Goal: Information Seeking & Learning: Learn about a topic

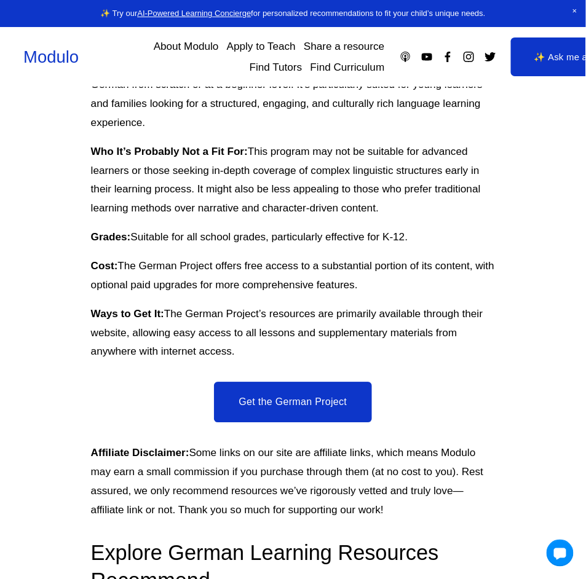
scroll to position [1638, 0]
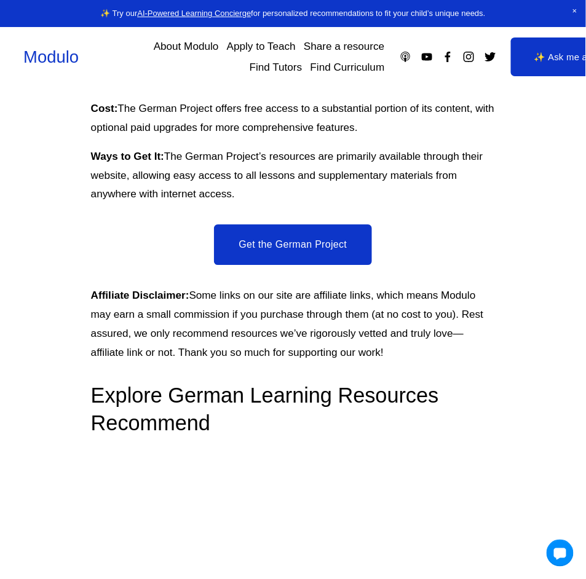
click at [326, 229] on link "Get the German Project" at bounding box center [292, 244] width 157 height 41
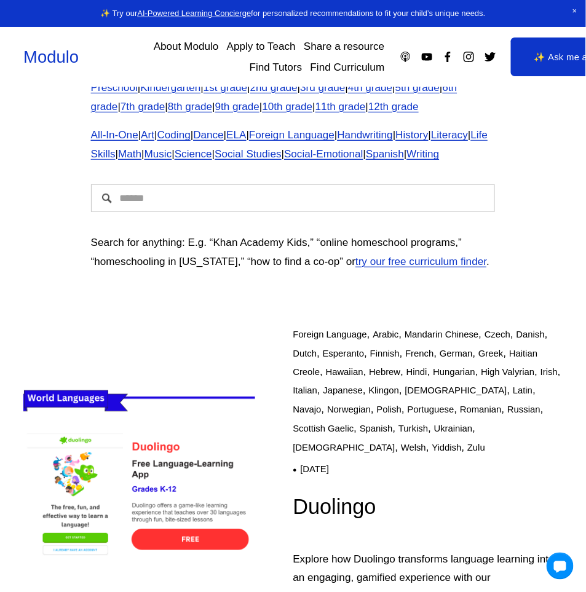
scroll to position [98, 0]
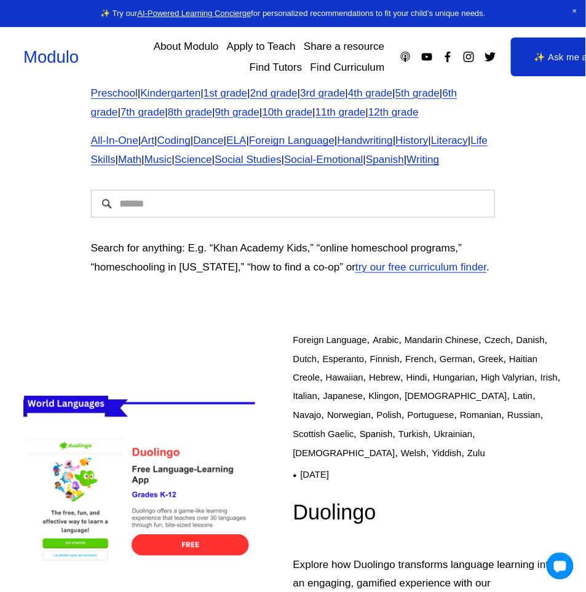
click at [202, 217] on input "Search" at bounding box center [293, 204] width 404 height 28
type input "*****"
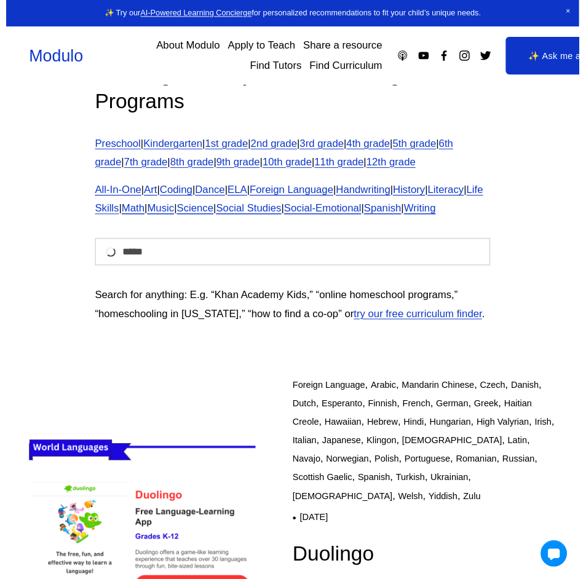
scroll to position [16, 0]
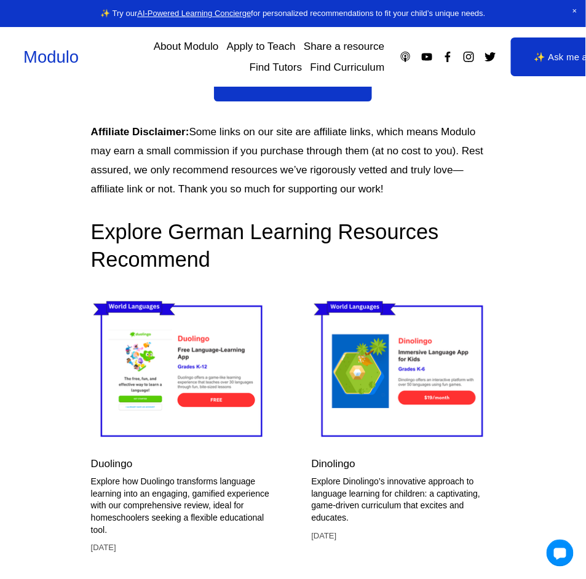
scroll to position [1966, 0]
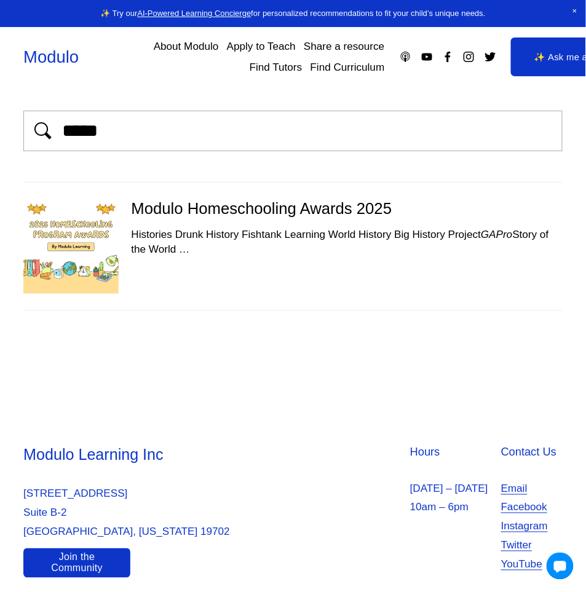
click at [192, 249] on div "Histories Drunk History Fishtank Learning World History Big History Project GAP…" at bounding box center [292, 241] width 539 height 29
click at [82, 249] on img at bounding box center [70, 245] width 95 height 95
click at [120, 251] on div at bounding box center [77, 245] width 108 height 95
click at [291, 209] on div "Modulo Homeschooling Awards 2025" at bounding box center [292, 208] width 539 height 20
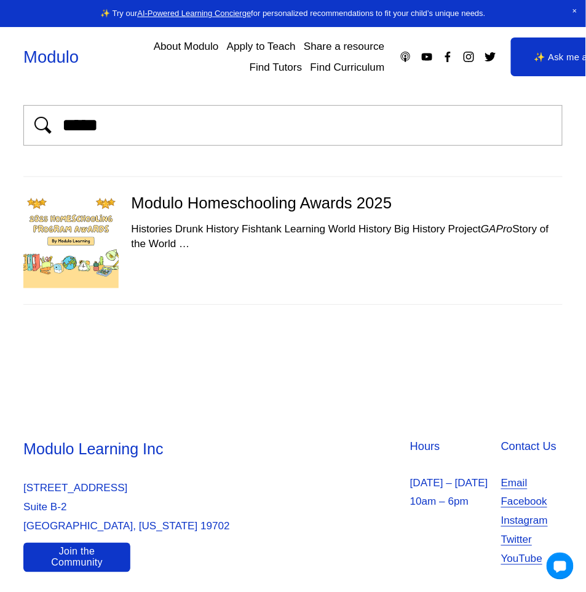
scroll to position [9, 0]
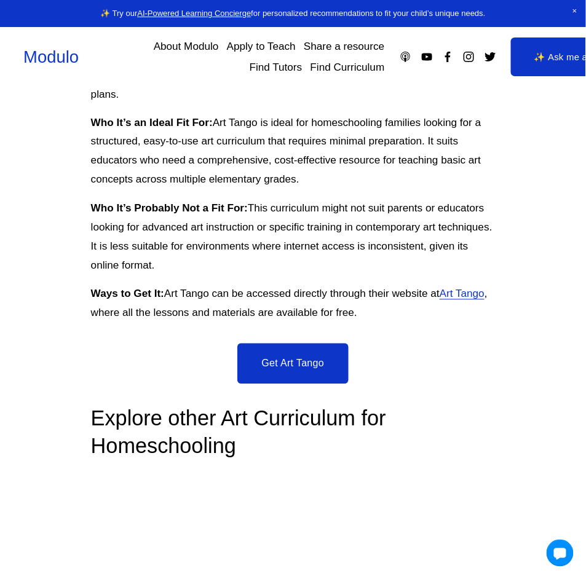
scroll to position [1392, 0]
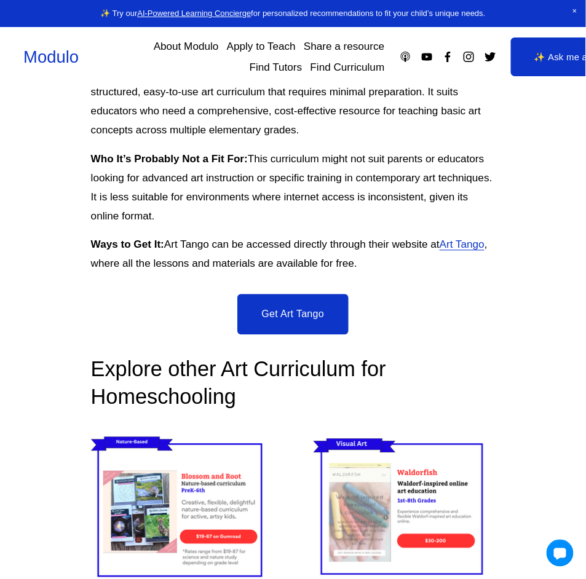
click at [331, 314] on link "Get Art Tango" at bounding box center [293, 314] width 112 height 41
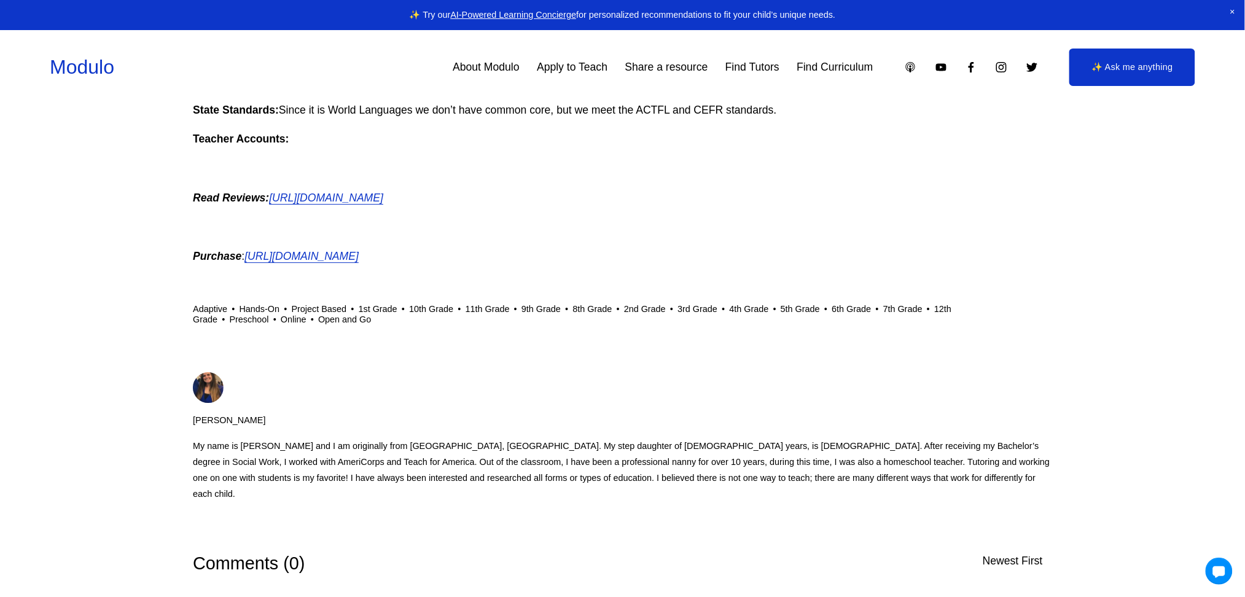
scroll to position [1229, 0]
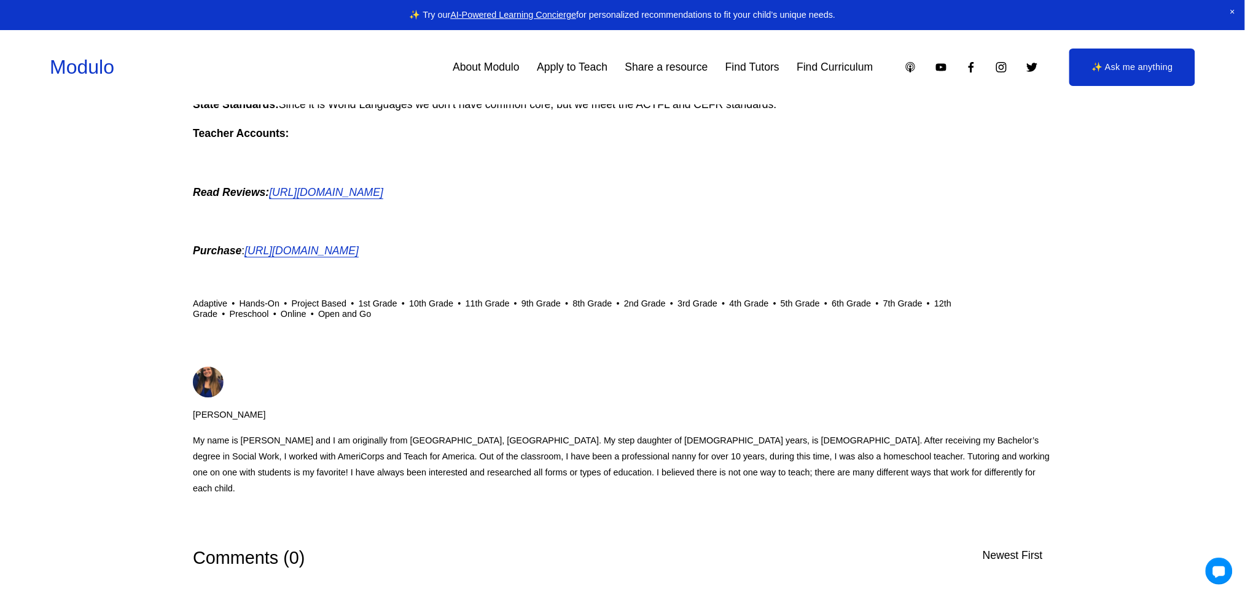
click at [383, 195] on em "[URL][DOMAIN_NAME]" at bounding box center [326, 192] width 114 height 12
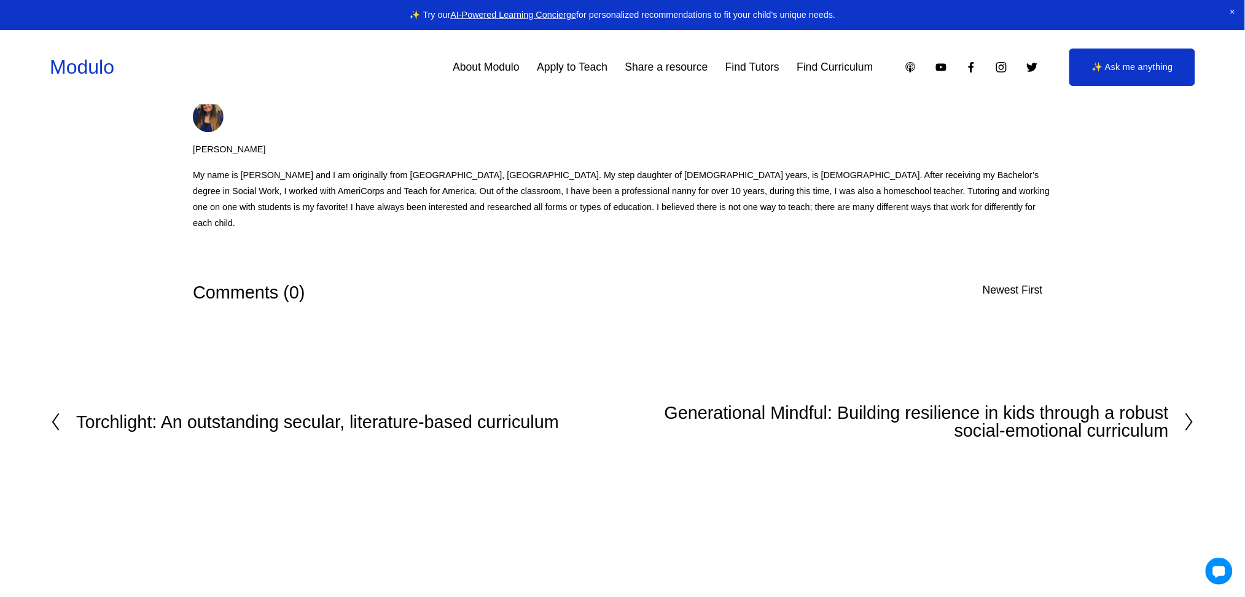
scroll to position [1556, 0]
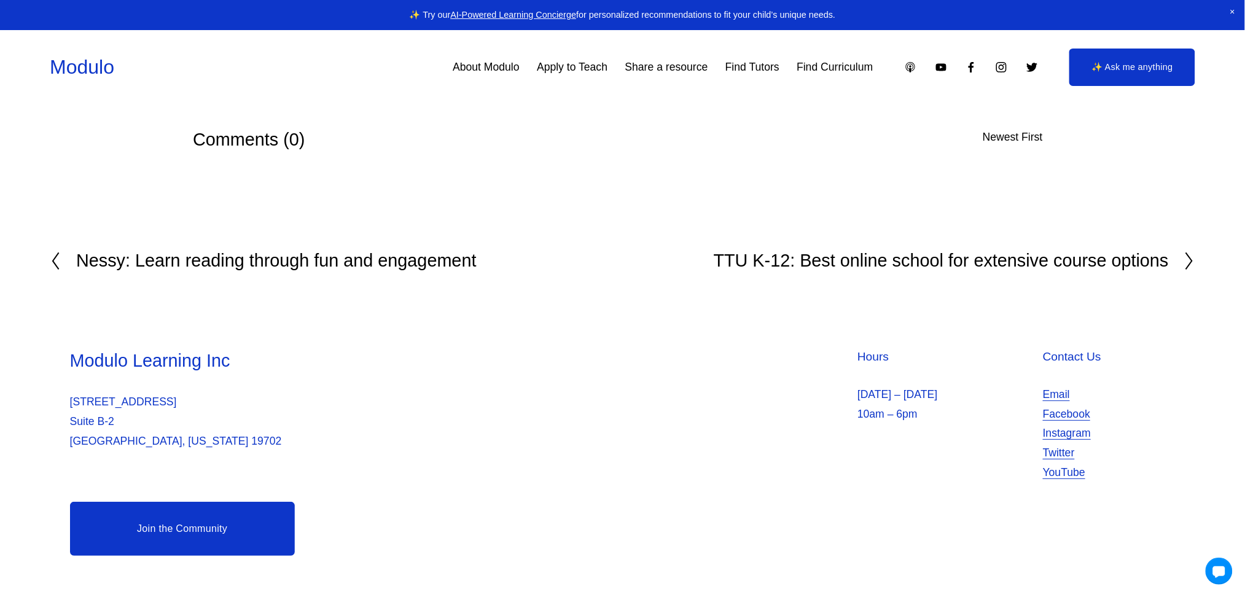
scroll to position [1170, 0]
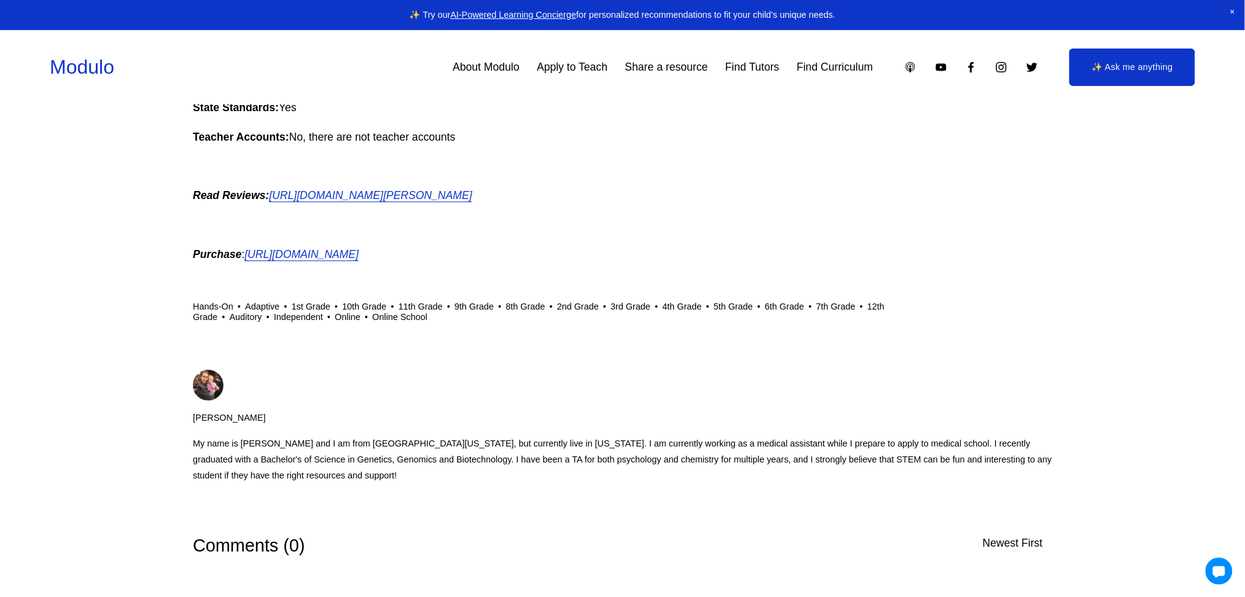
click at [358, 251] on em "https://www.calverthomeschool.com/shop" at bounding box center [302, 254] width 114 height 12
click at [472, 191] on em "https://www.thehomeschoolmom.com/homeschool-curriculum-reviews/calvert/" at bounding box center [370, 195] width 203 height 12
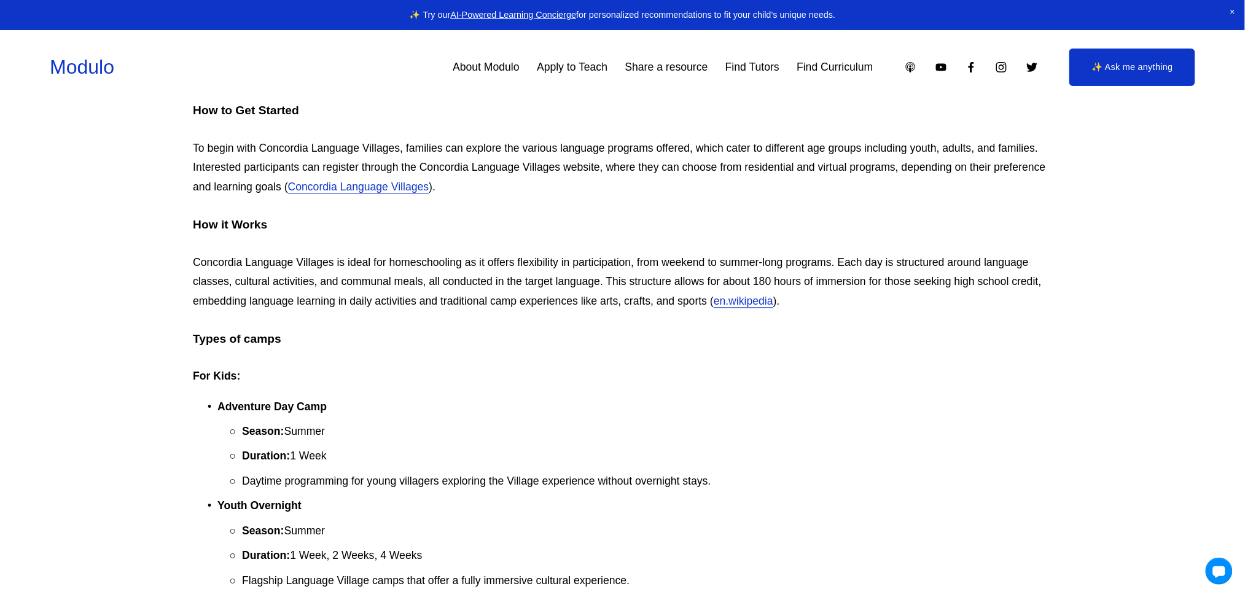
scroll to position [901, 0]
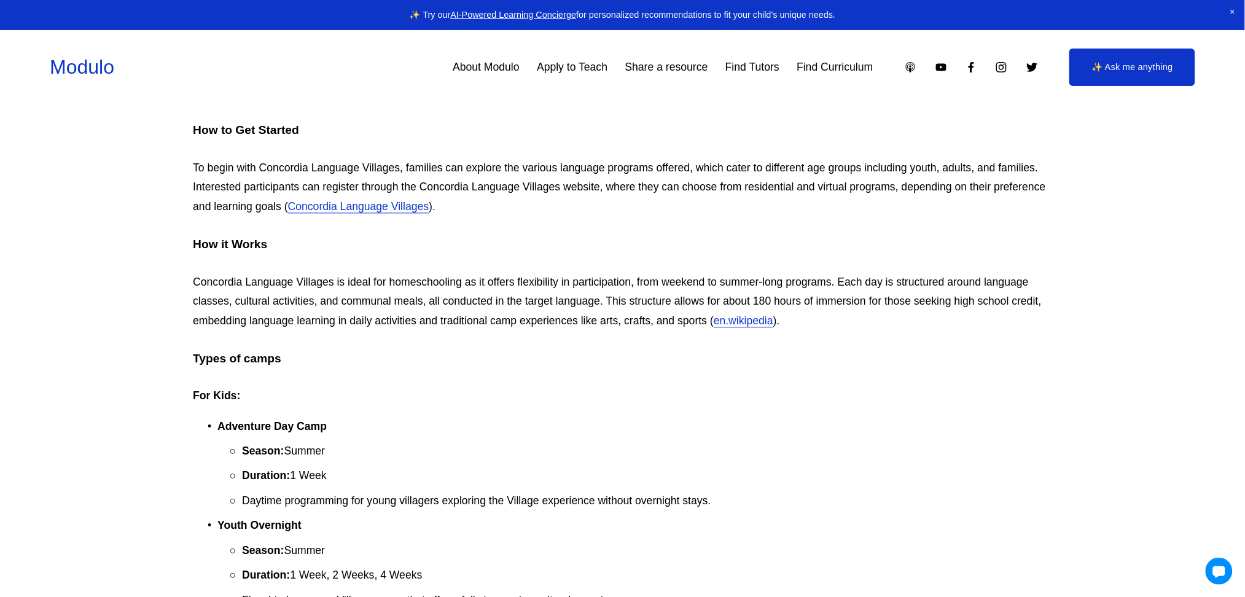
click at [372, 208] on link "Concordia Language Villages" at bounding box center [358, 206] width 141 height 12
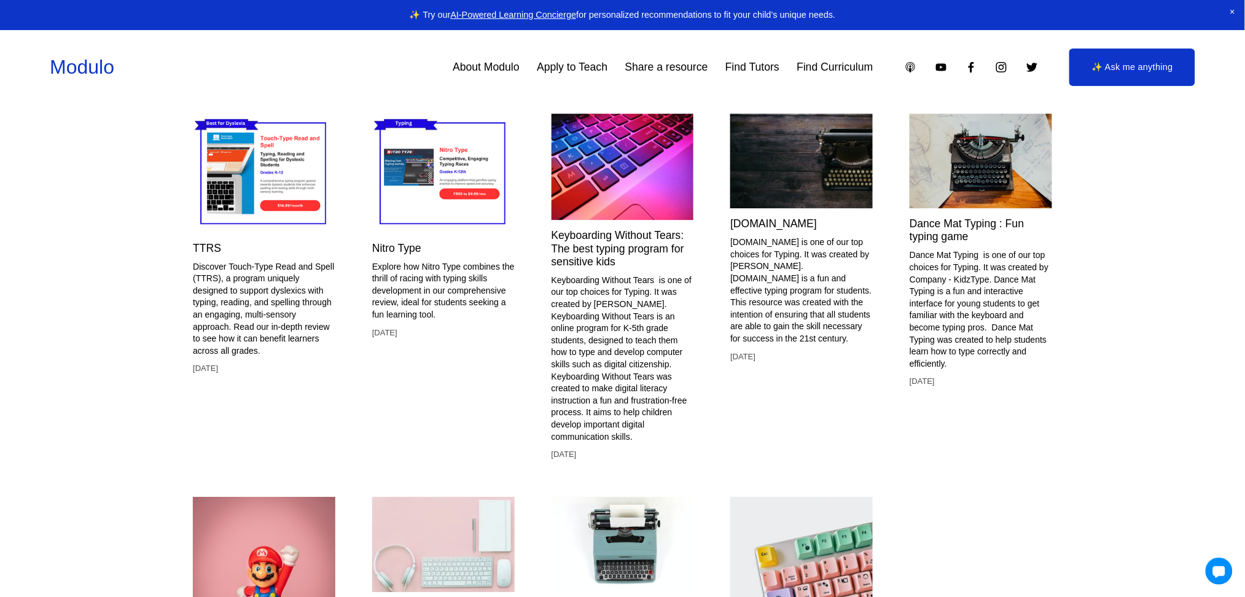
scroll to position [1229, 0]
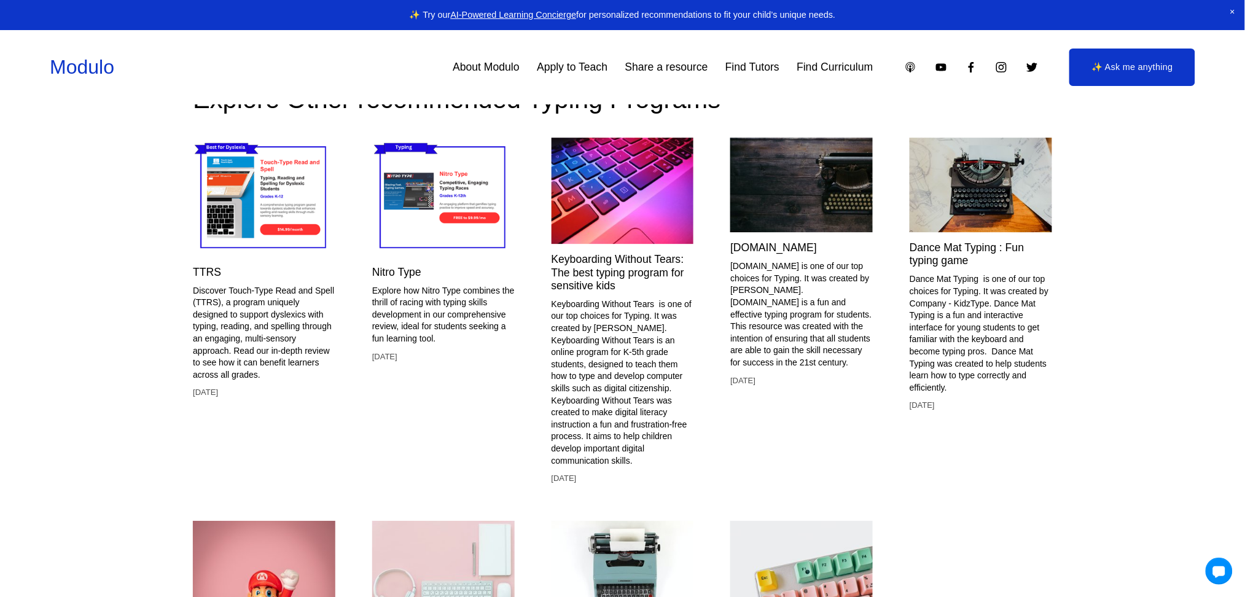
click at [585, 207] on img at bounding box center [981, 185] width 143 height 95
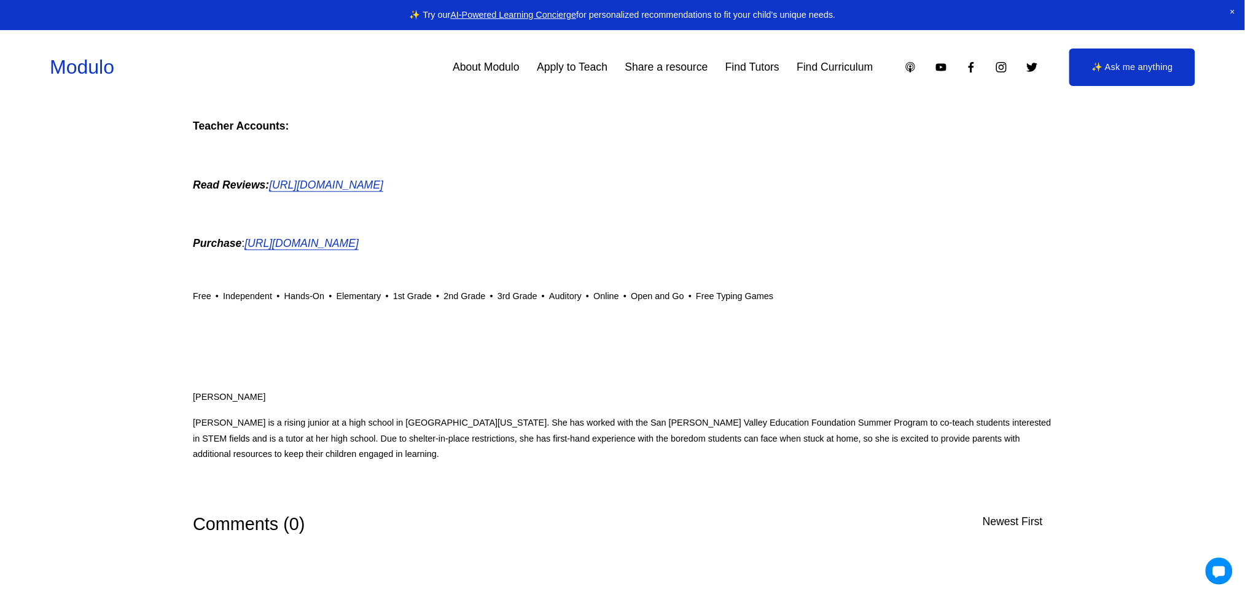
scroll to position [983, 0]
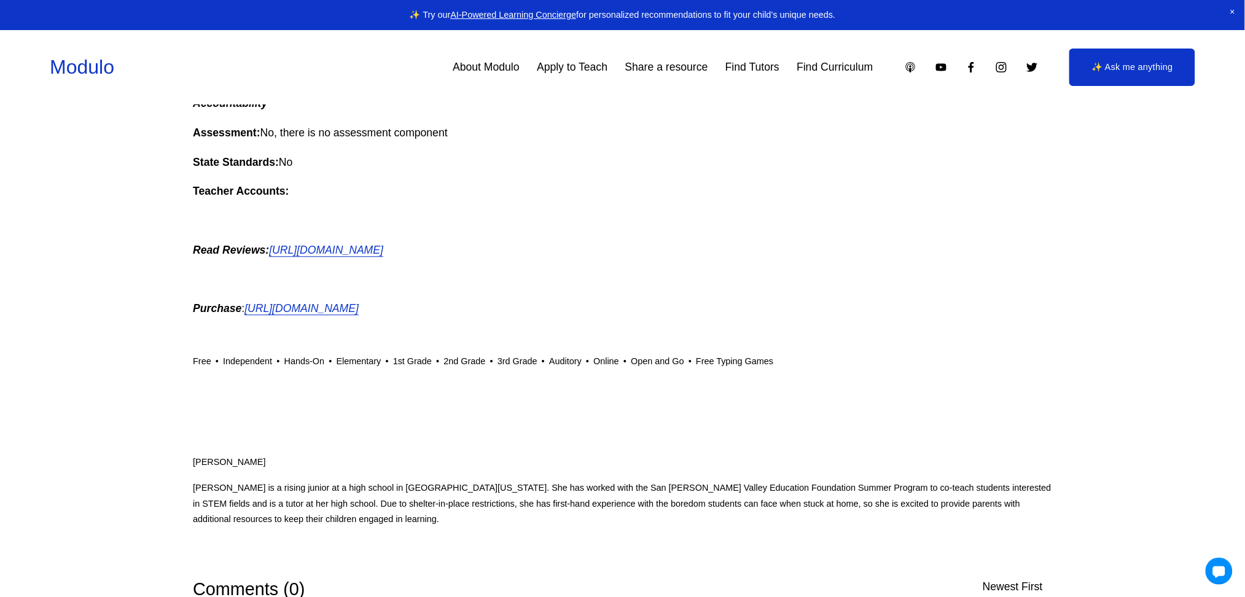
click at [359, 307] on em "[URL][DOMAIN_NAME]" at bounding box center [302, 308] width 114 height 12
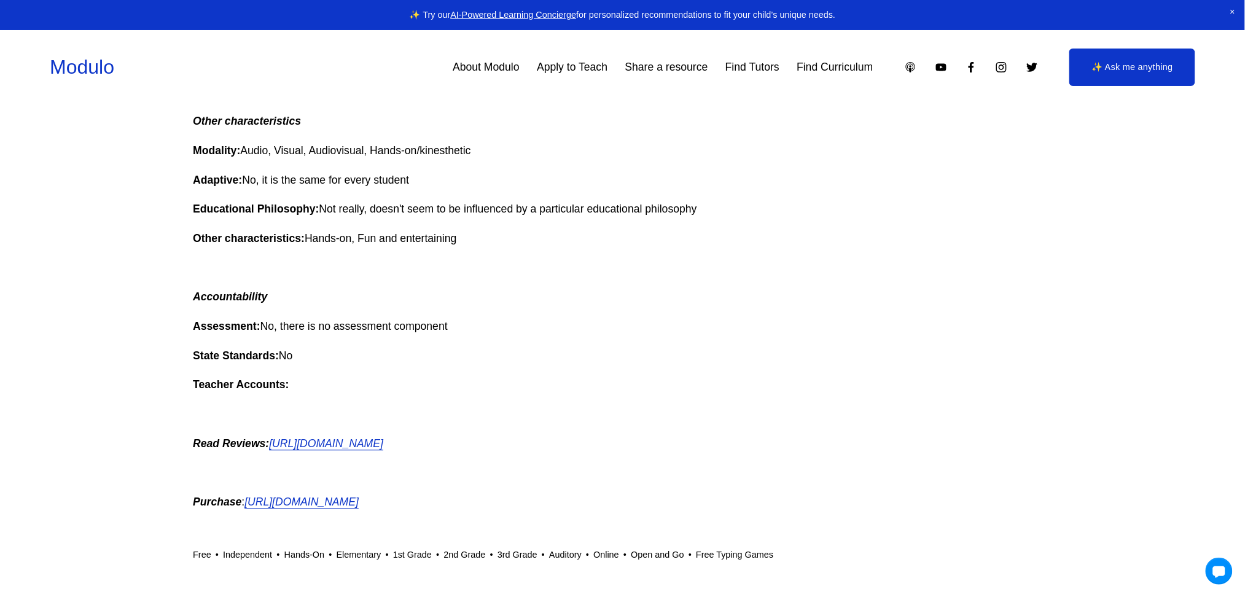
scroll to position [781, 0]
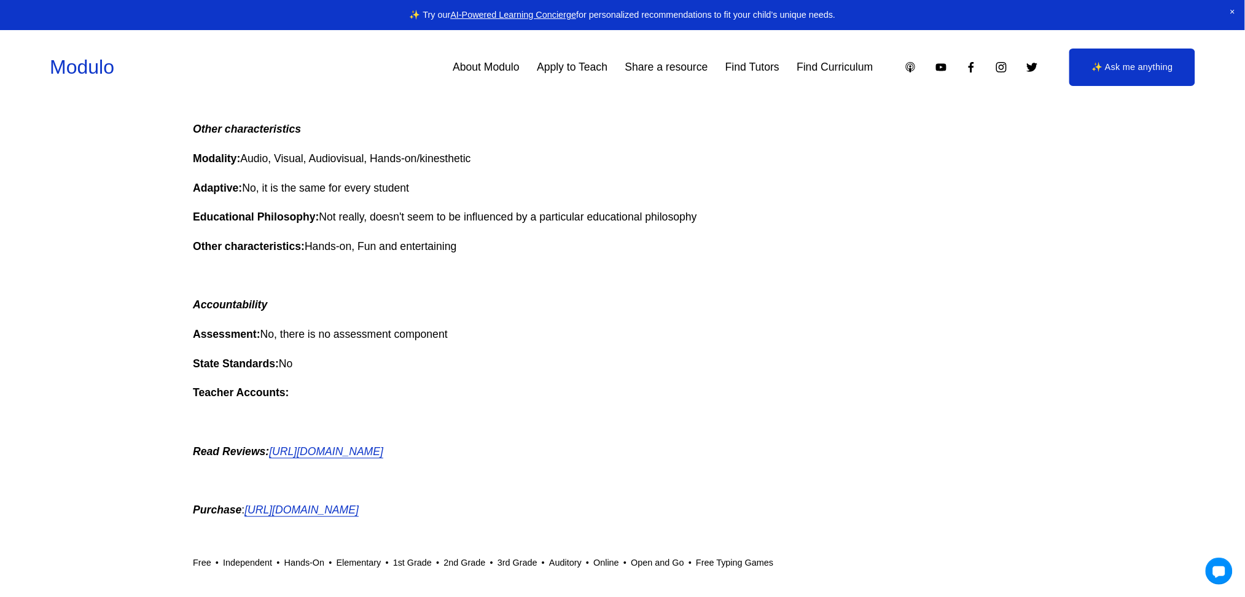
click at [383, 450] on em "[URL][DOMAIN_NAME]" at bounding box center [326, 452] width 114 height 12
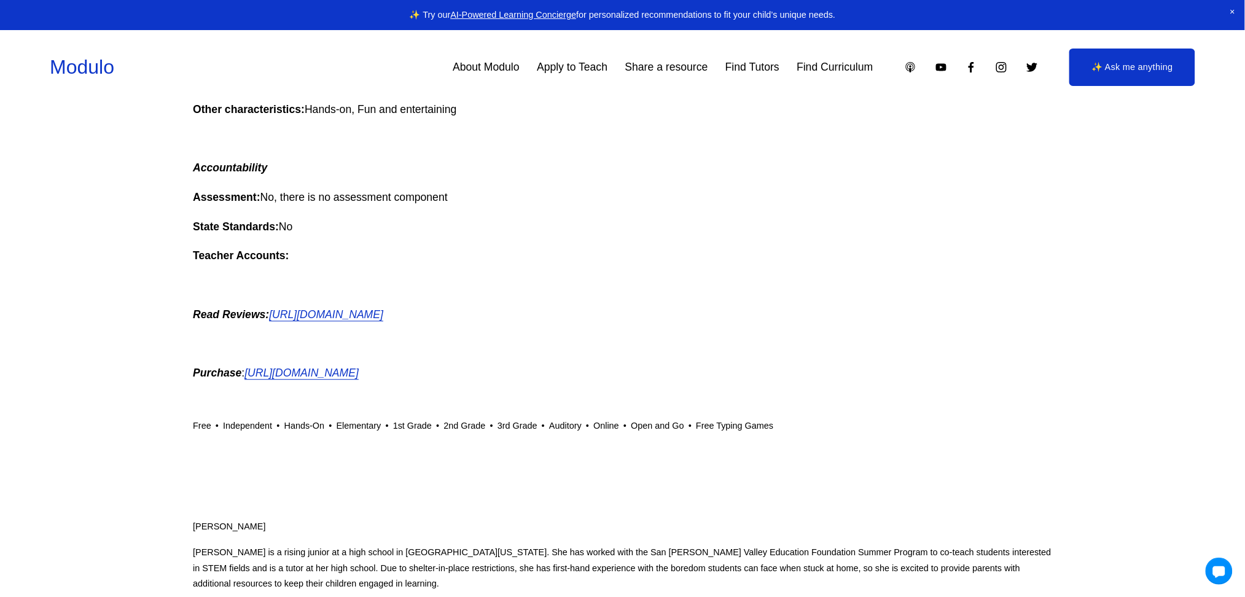
scroll to position [945, 0]
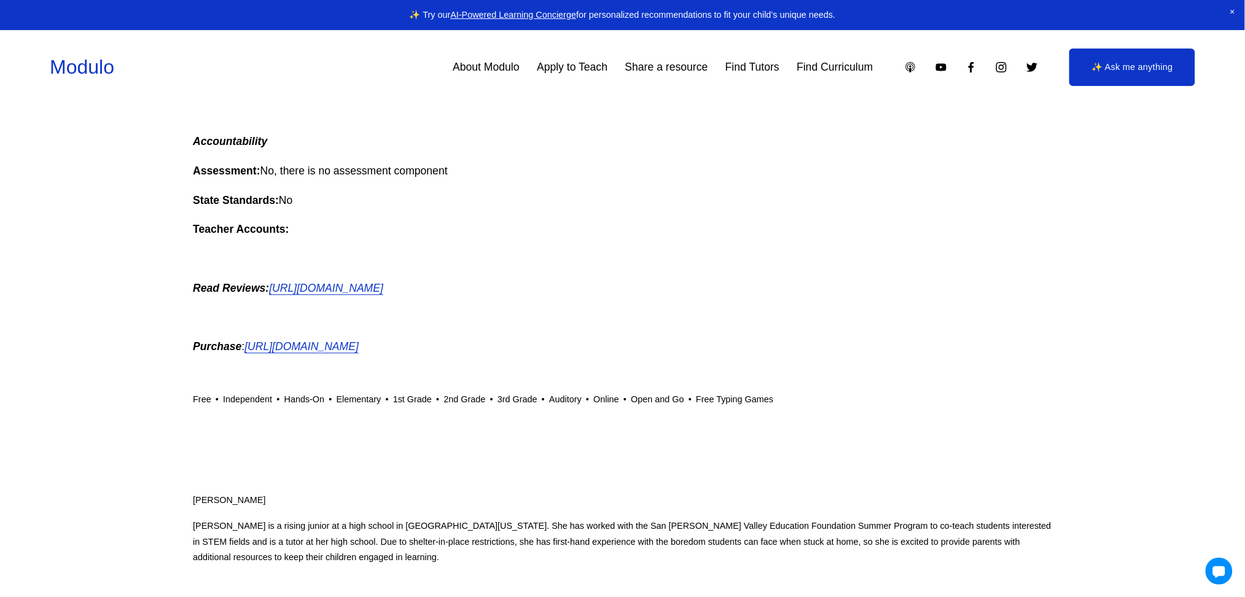
click at [359, 343] on em "[URL][DOMAIN_NAME]" at bounding box center [302, 346] width 114 height 12
